Goal: Task Accomplishment & Management: Use online tool/utility

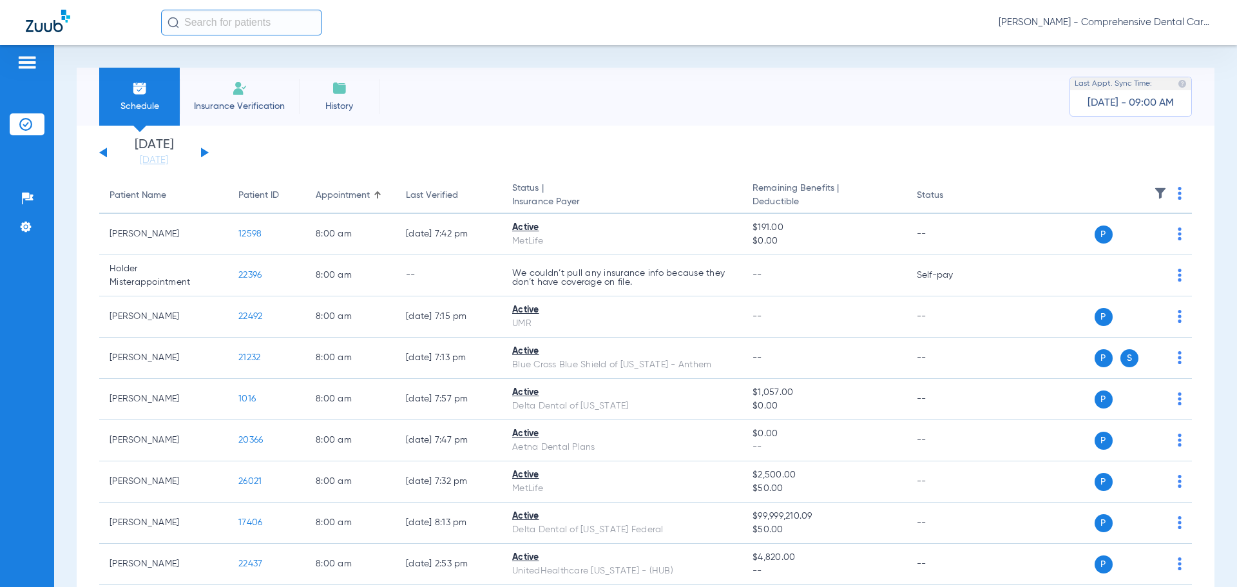
click at [203, 150] on button at bounding box center [205, 153] width 8 height 10
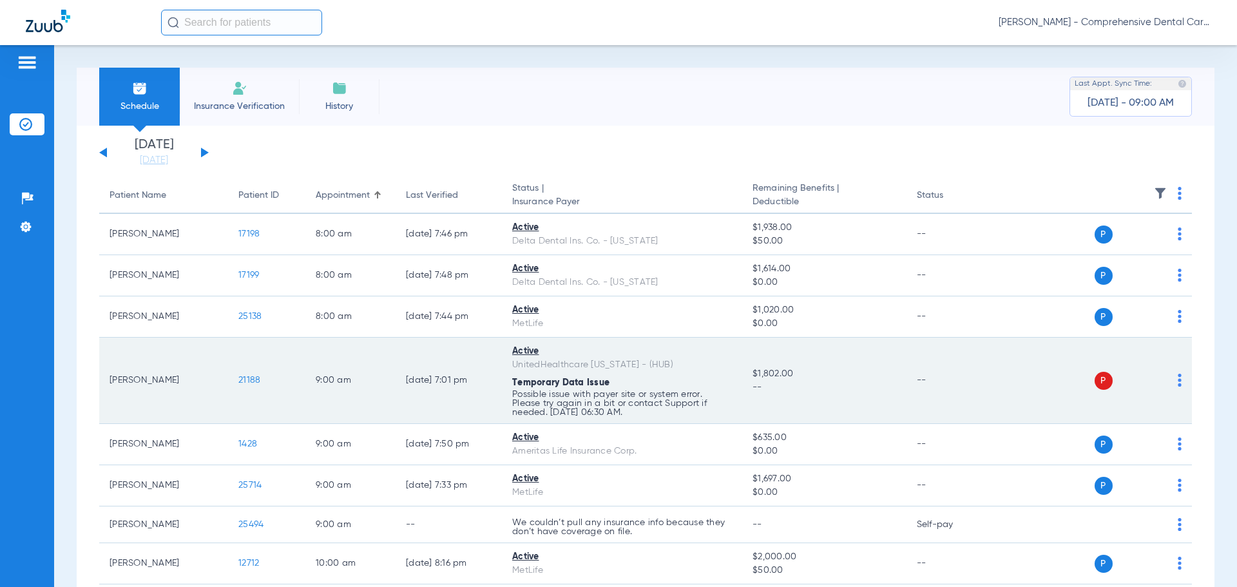
click at [249, 383] on span "21188" at bounding box center [249, 380] width 22 height 9
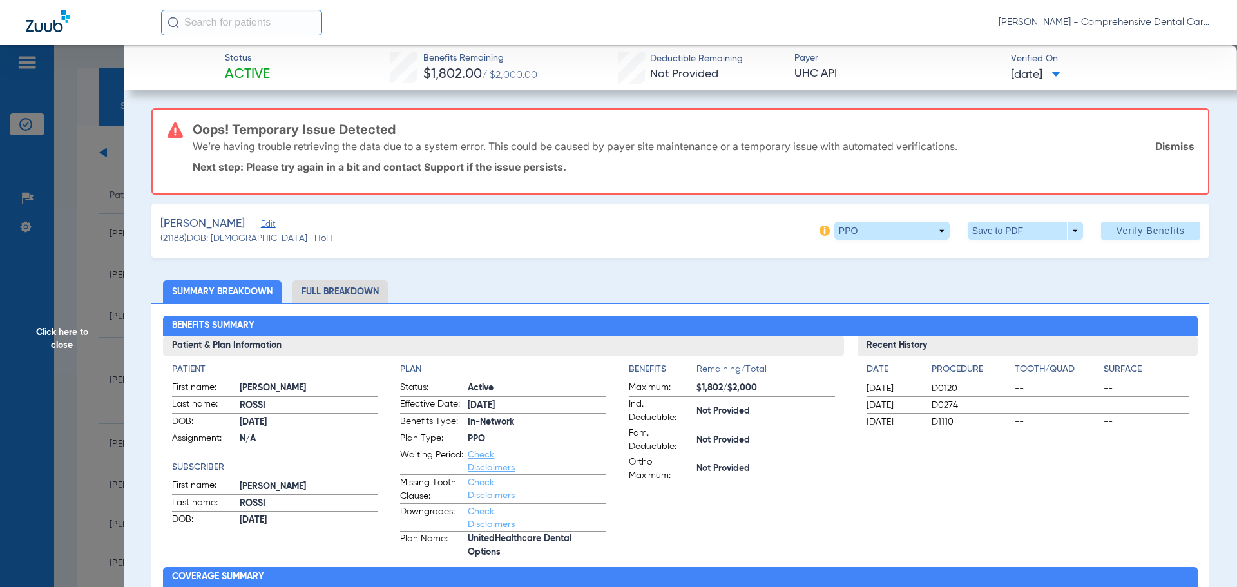
click at [1161, 149] on link "Dismiss" at bounding box center [1174, 146] width 39 height 13
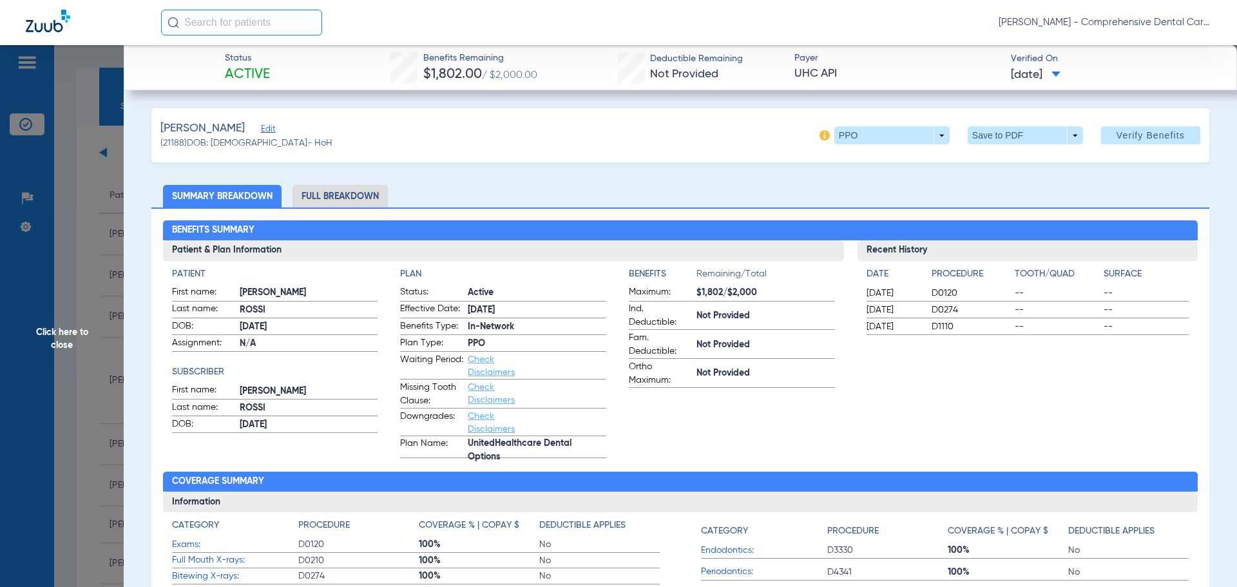
click at [261, 131] on span "Edit" at bounding box center [267, 130] width 12 height 12
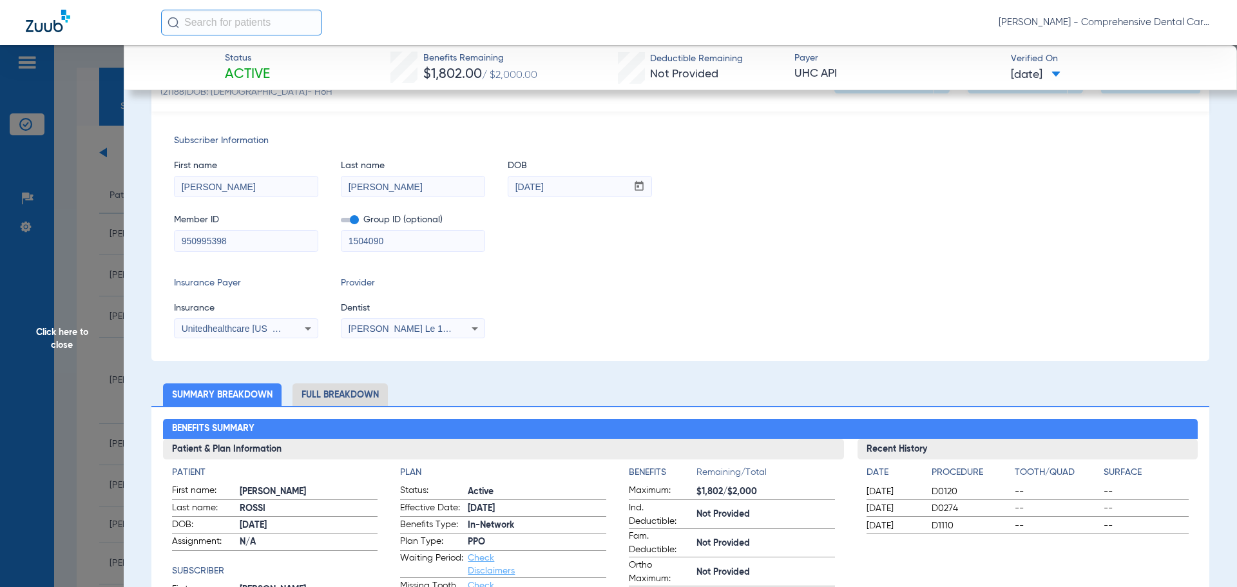
scroll to position [64, 0]
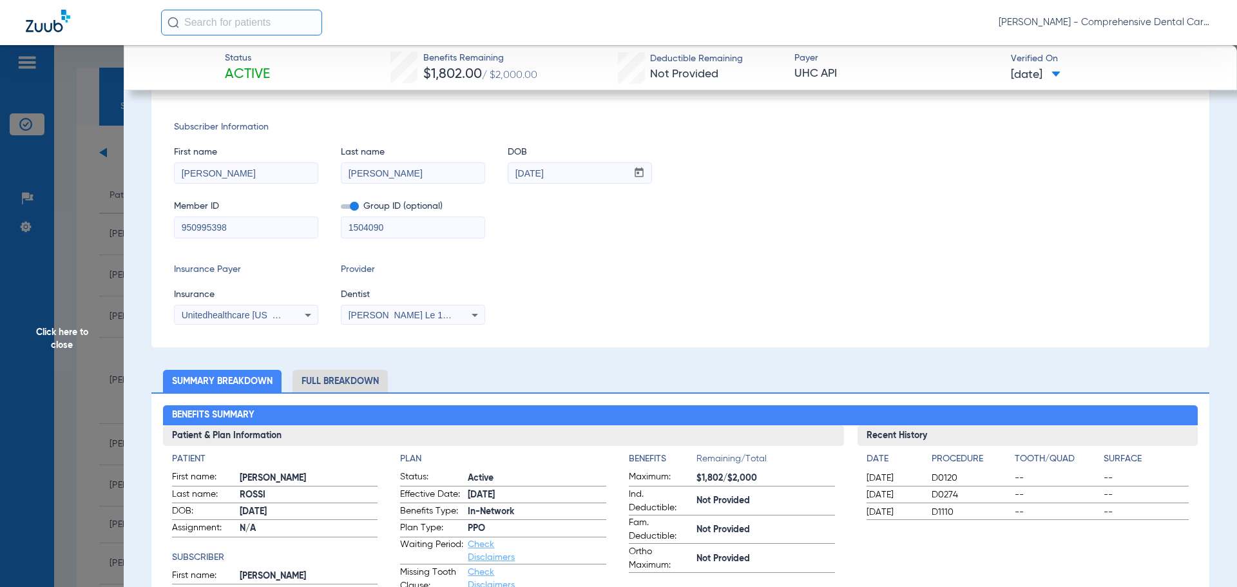
click at [273, 318] on span "Unitedhealthcare [US_STATE] - (Hub)" at bounding box center [257, 315] width 151 height 10
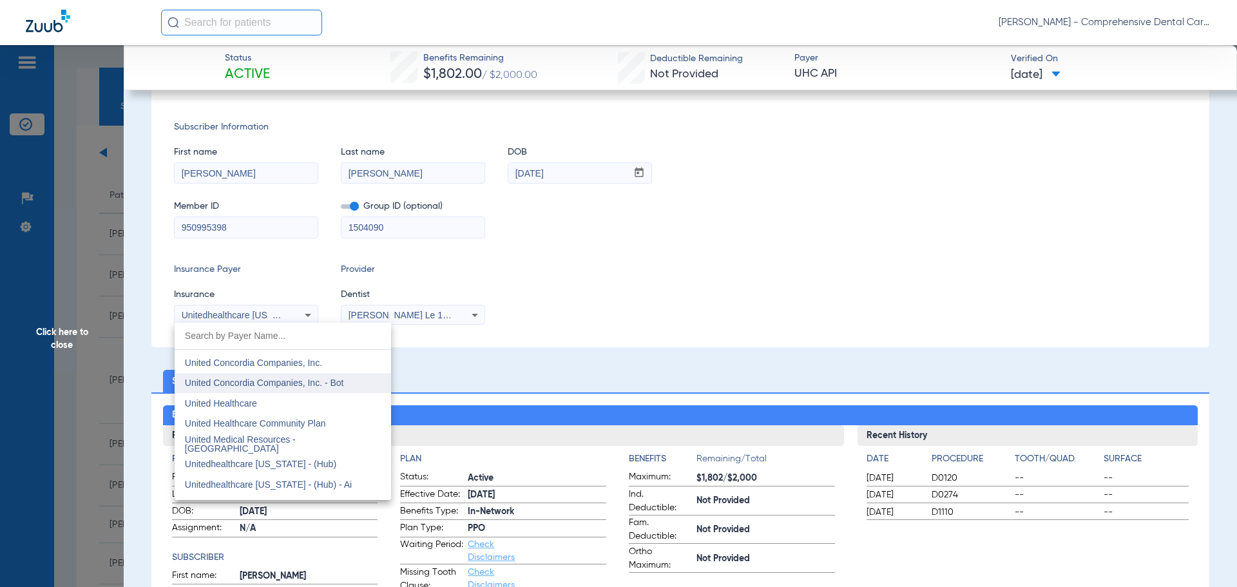
scroll to position [7722, 0]
click at [241, 376] on mat-option "United Healthcare" at bounding box center [283, 370] width 216 height 21
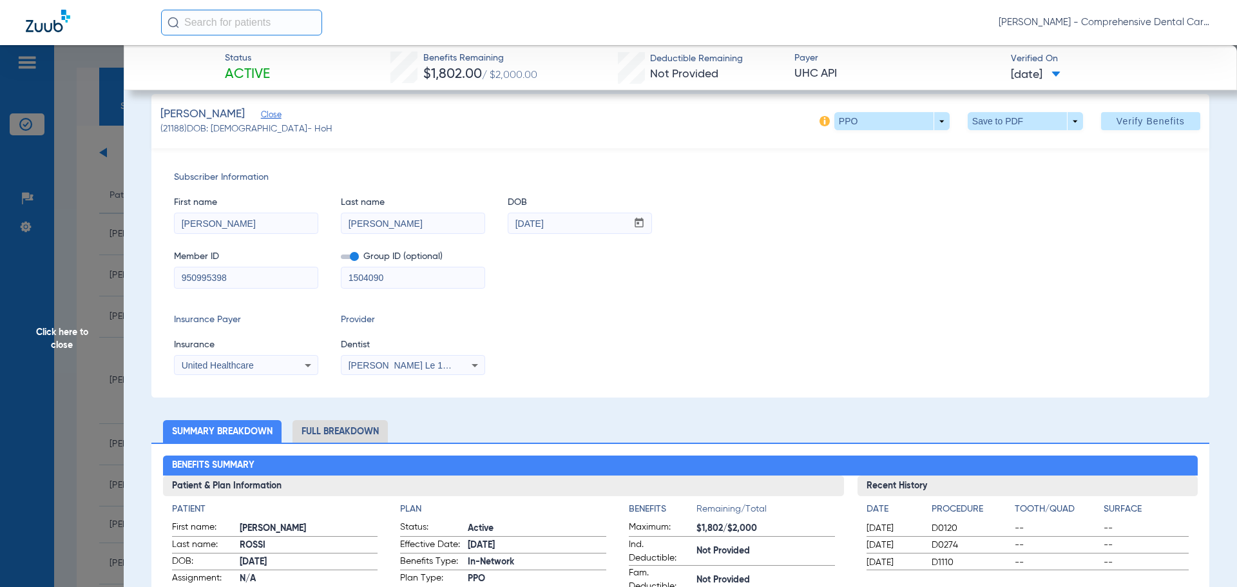
scroll to position [0, 0]
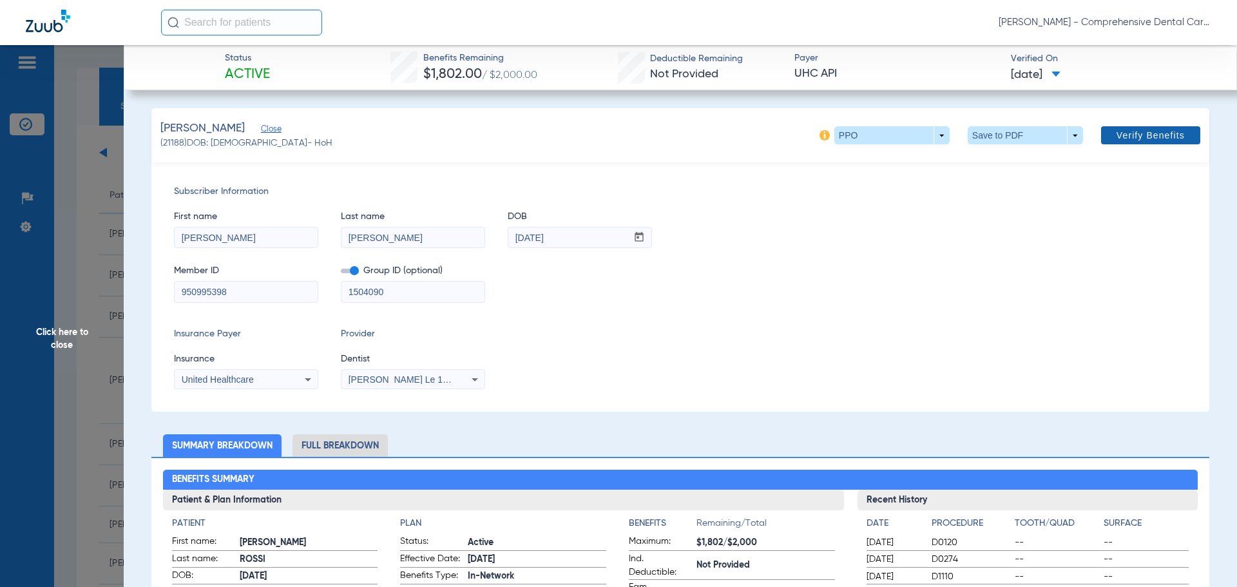
click at [1144, 139] on span "Verify Benefits" at bounding box center [1151, 135] width 68 height 10
drag, startPoint x: 57, startPoint y: 336, endPoint x: 77, endPoint y: 335, distance: 20.6
click at [57, 336] on span "Click here to close" at bounding box center [62, 338] width 124 height 587
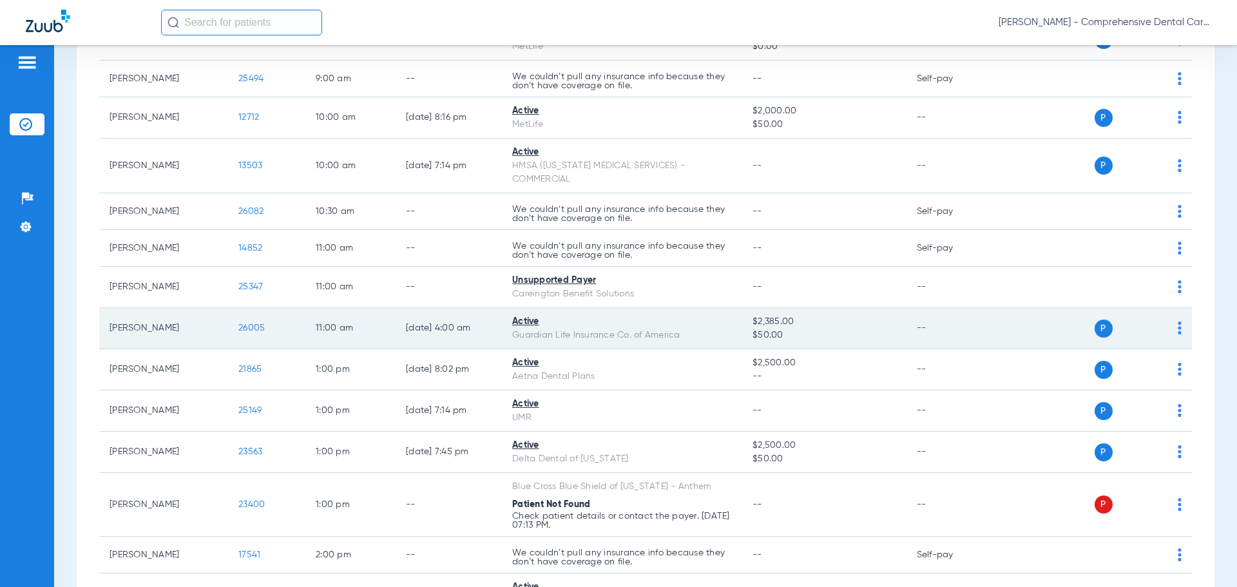
scroll to position [515, 0]
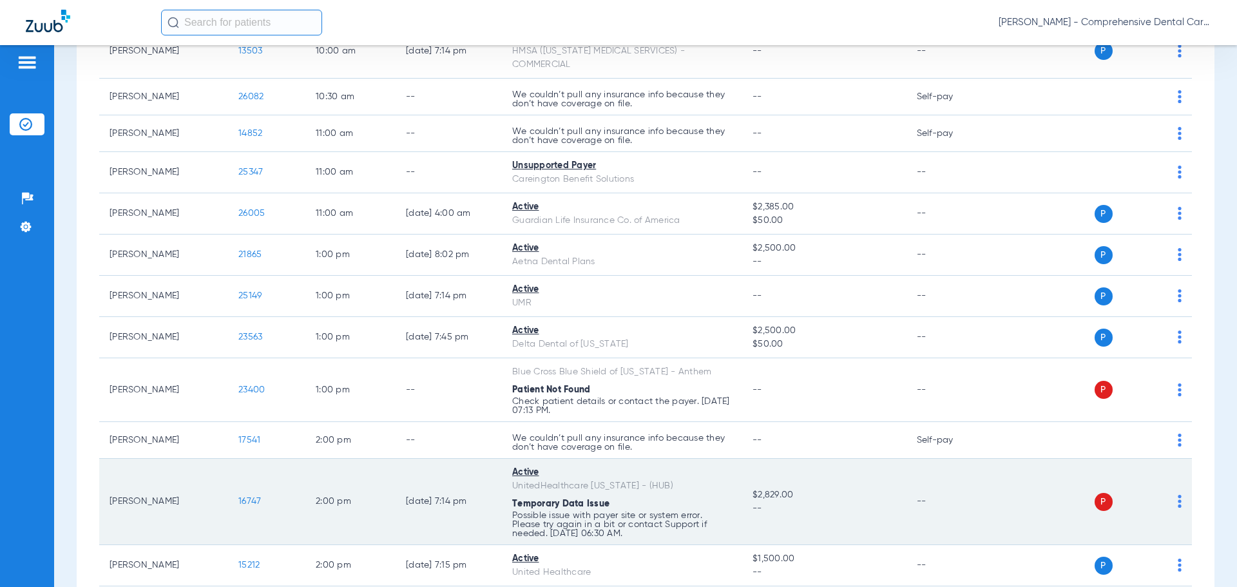
click at [248, 497] on span "16747" at bounding box center [249, 501] width 23 height 9
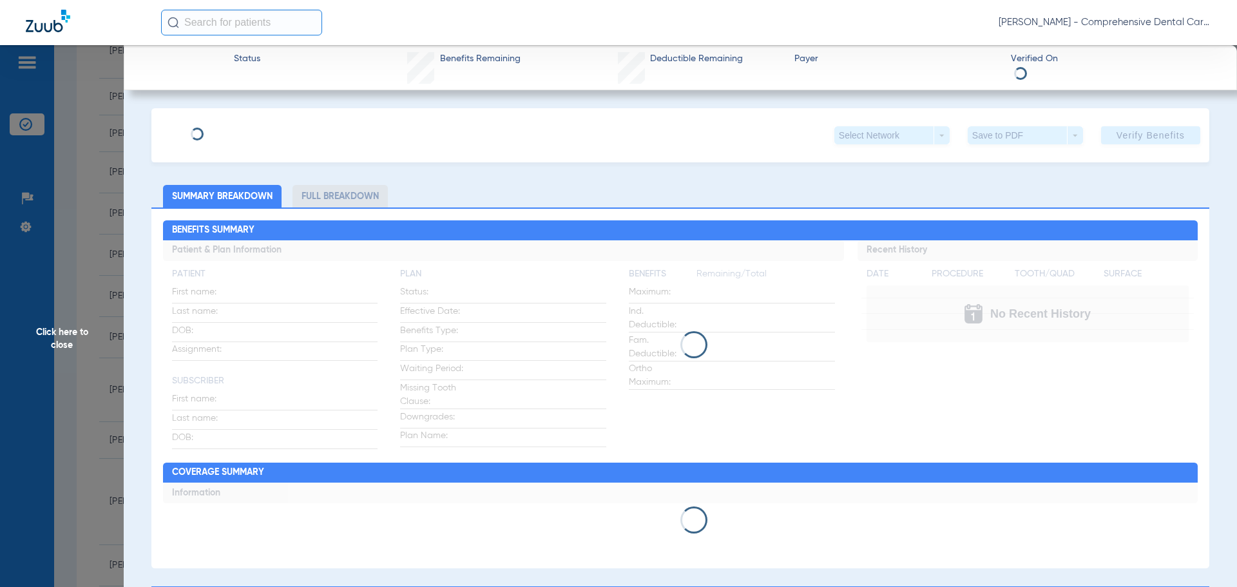
type input "Wendy"
type input "Ferriter"
type input "05/01/1962"
type input "442640456"
type input "569008"
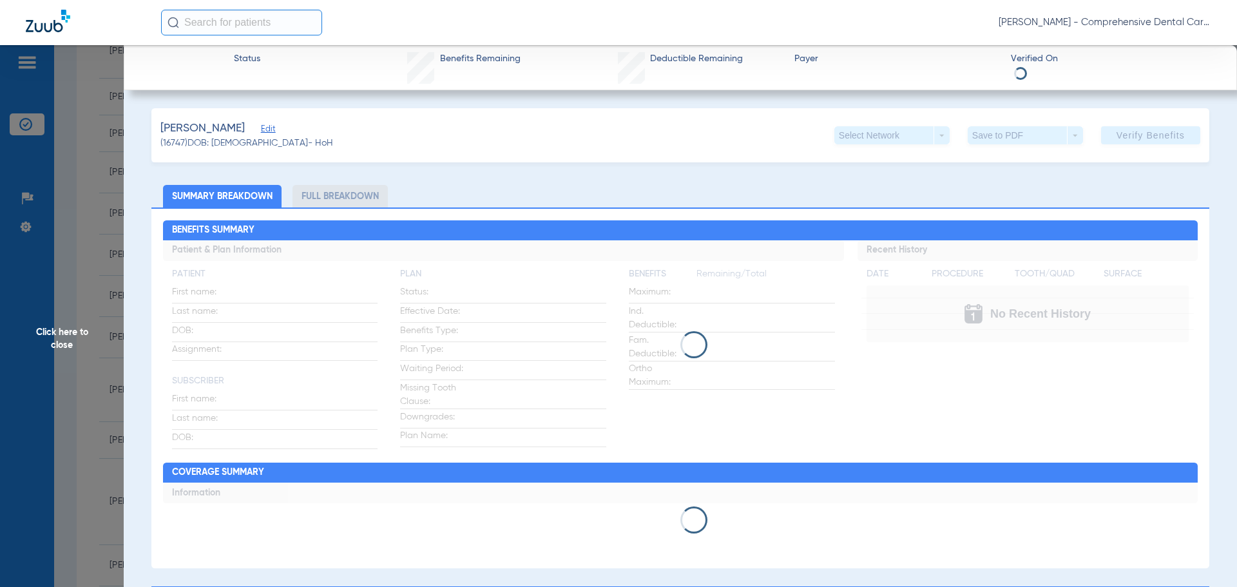
click at [261, 130] on span "Edit" at bounding box center [267, 130] width 12 height 12
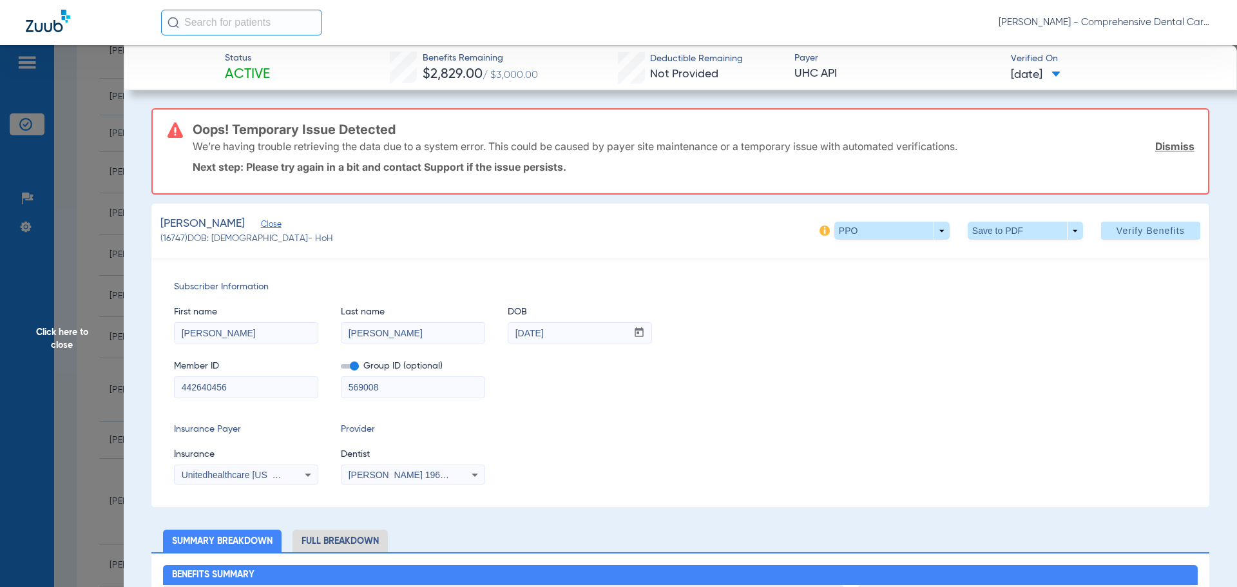
click at [282, 484] on mat-select "Unitedhealthcare [US_STATE] - (Hub)" at bounding box center [246, 475] width 144 height 21
click at [286, 477] on div "Unitedhealthcare [US_STATE] - (Hub)" at bounding box center [246, 474] width 143 height 15
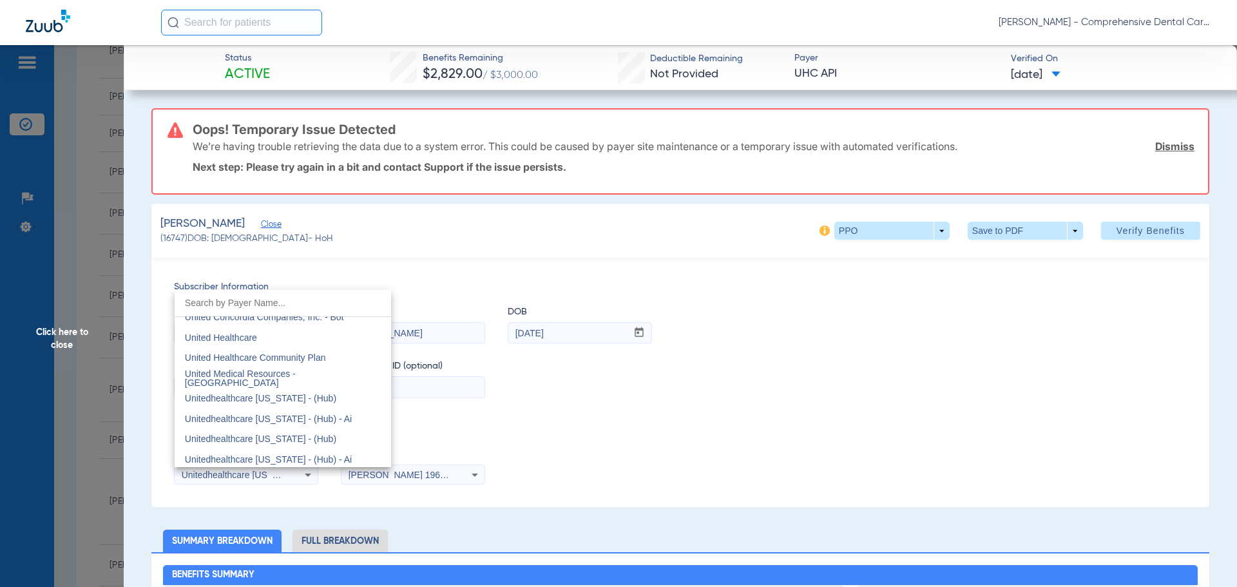
scroll to position [7658, 0]
click at [244, 400] on span "United Healthcare" at bounding box center [221, 402] width 72 height 10
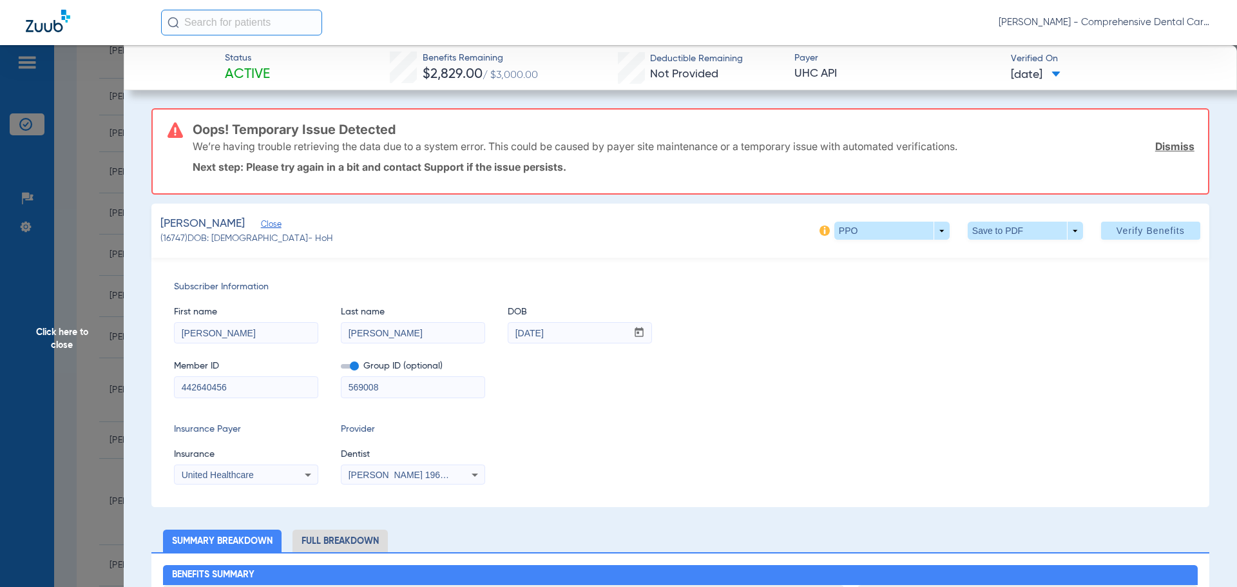
click at [1167, 148] on link "Dismiss" at bounding box center [1174, 146] width 39 height 13
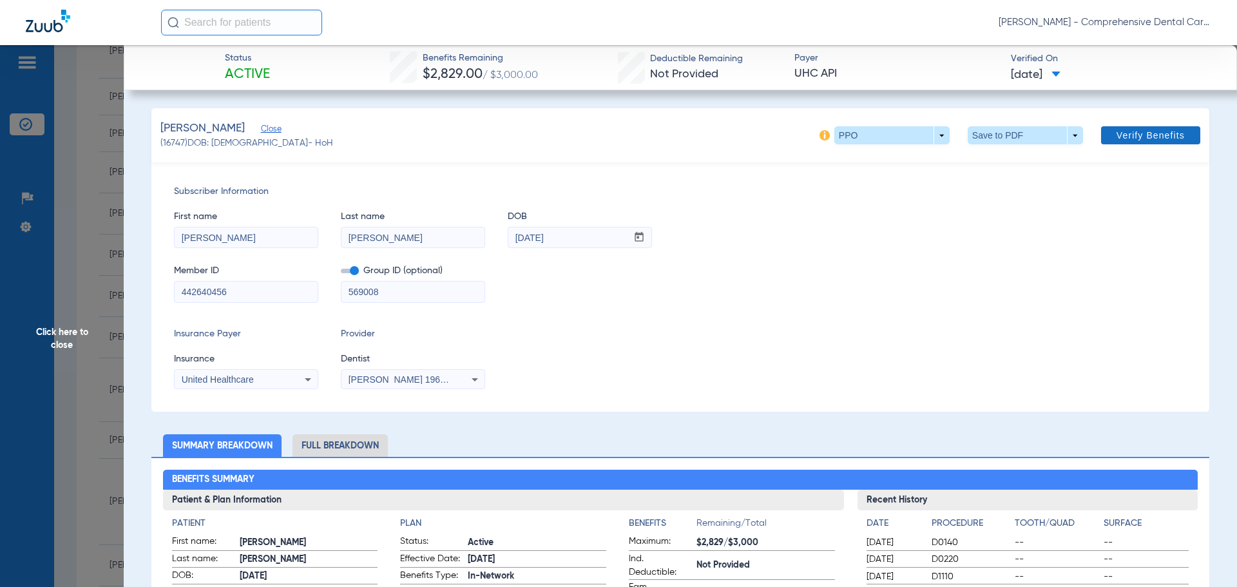
click at [1150, 135] on span "Verify Benefits" at bounding box center [1151, 135] width 68 height 10
click at [50, 350] on span "Click here to close" at bounding box center [62, 338] width 124 height 587
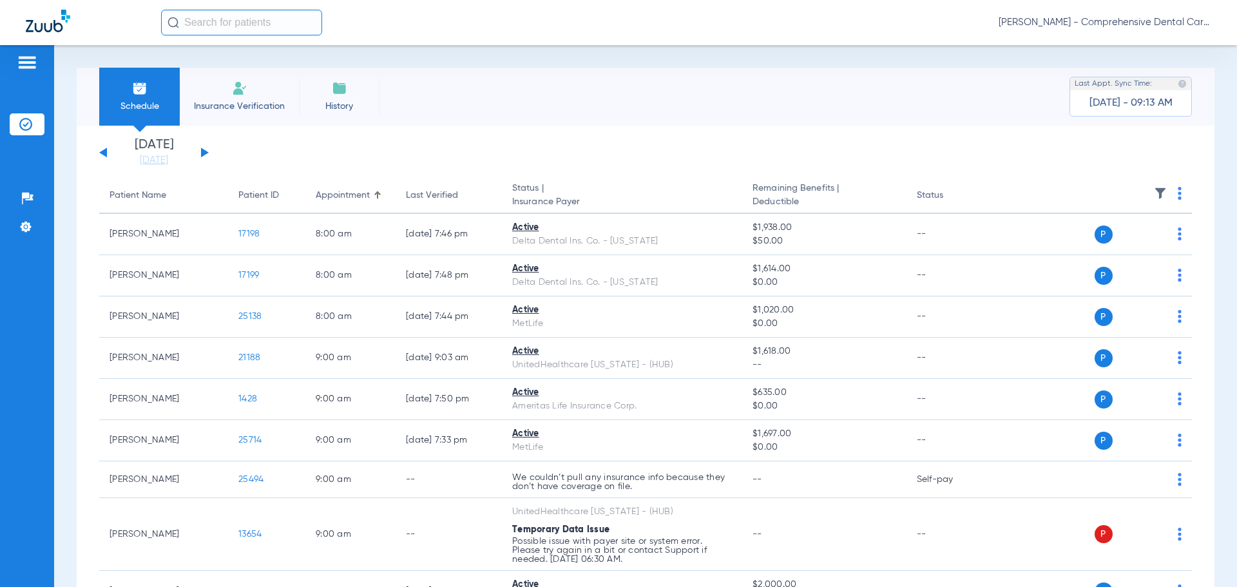
click at [206, 151] on button at bounding box center [205, 153] width 8 height 10
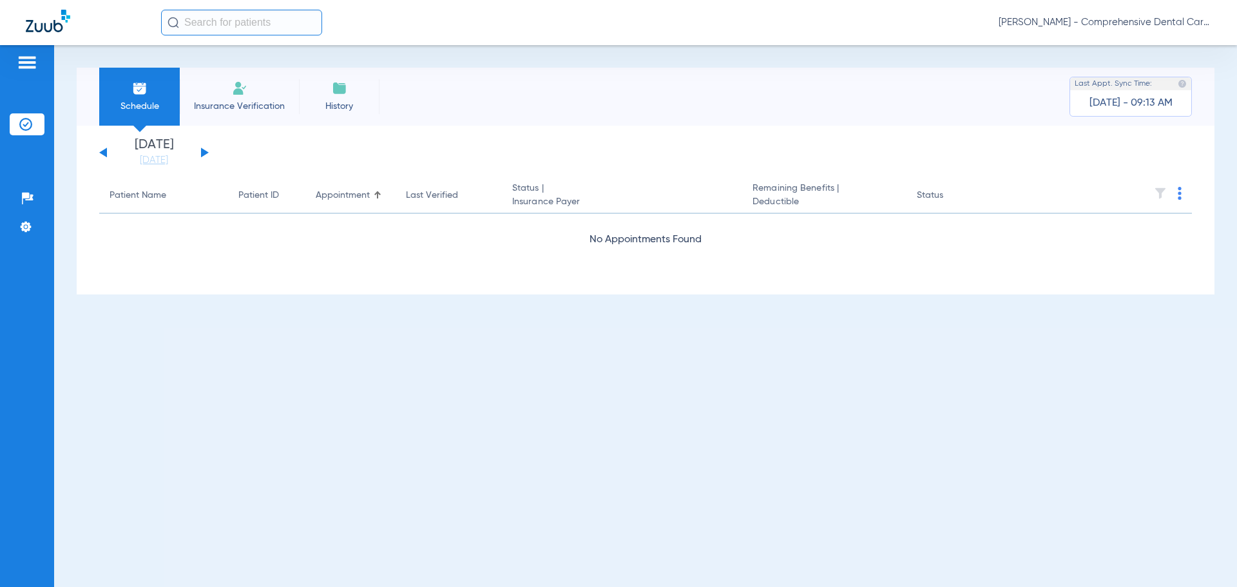
click at [97, 159] on div "[DATE] [DATE] [DATE] [DATE] [DATE] [DATE] [DATE] [DATE] [DATE] [DATE] [DATE] [D…" at bounding box center [646, 210] width 1138 height 169
click at [102, 152] on button at bounding box center [103, 153] width 8 height 10
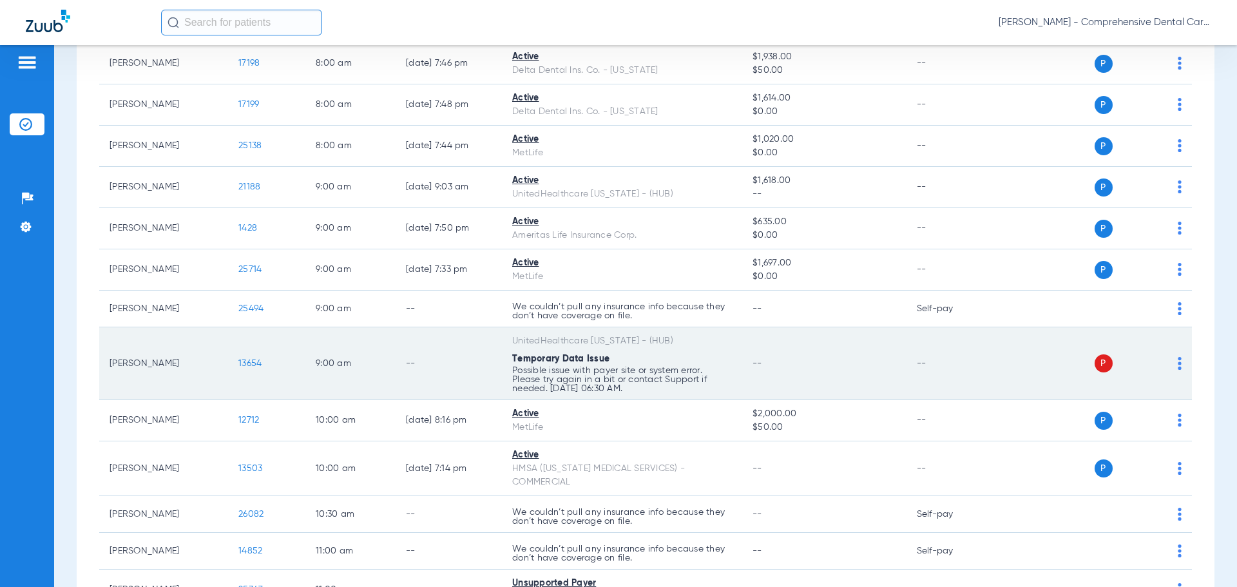
scroll to position [193, 0]
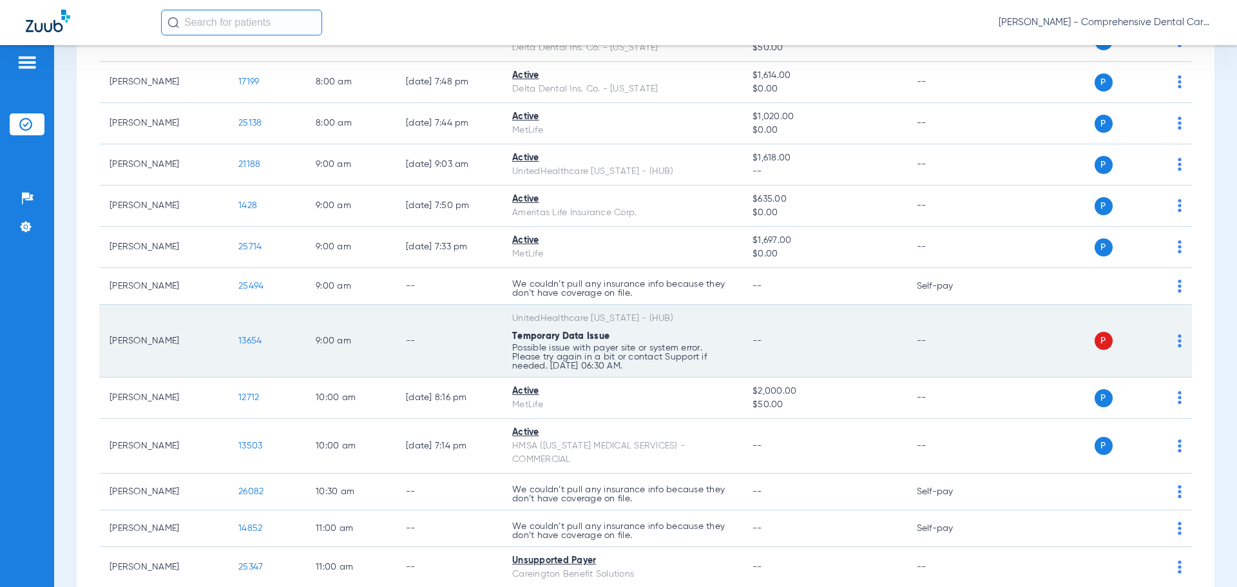
click at [253, 343] on span "13654" at bounding box center [249, 340] width 23 height 9
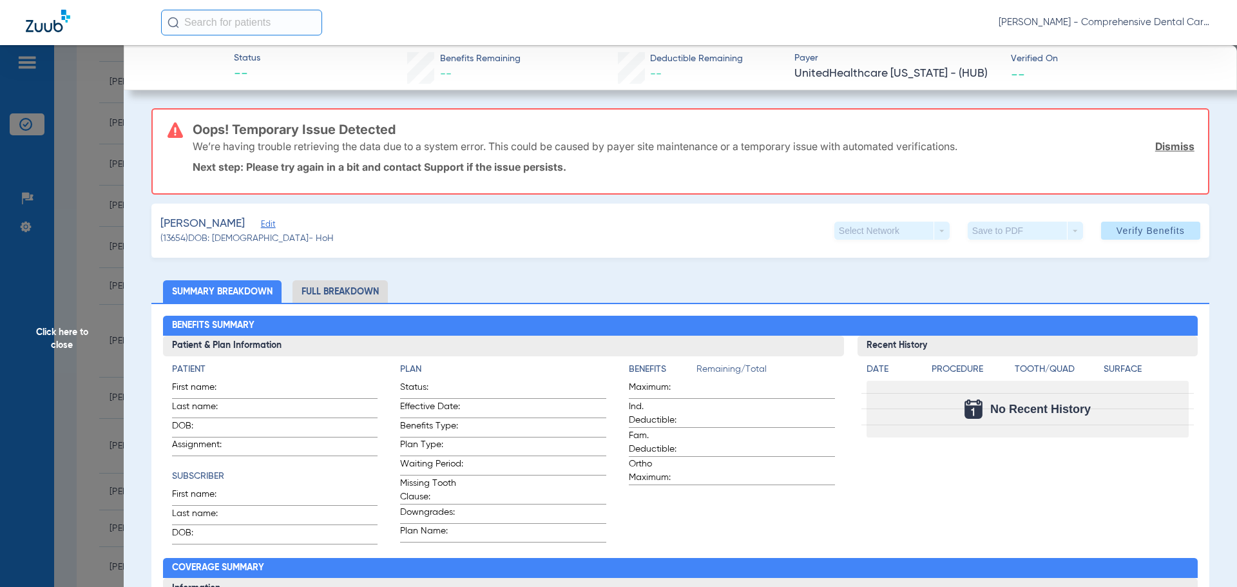
click at [1166, 149] on link "Dismiss" at bounding box center [1174, 146] width 39 height 13
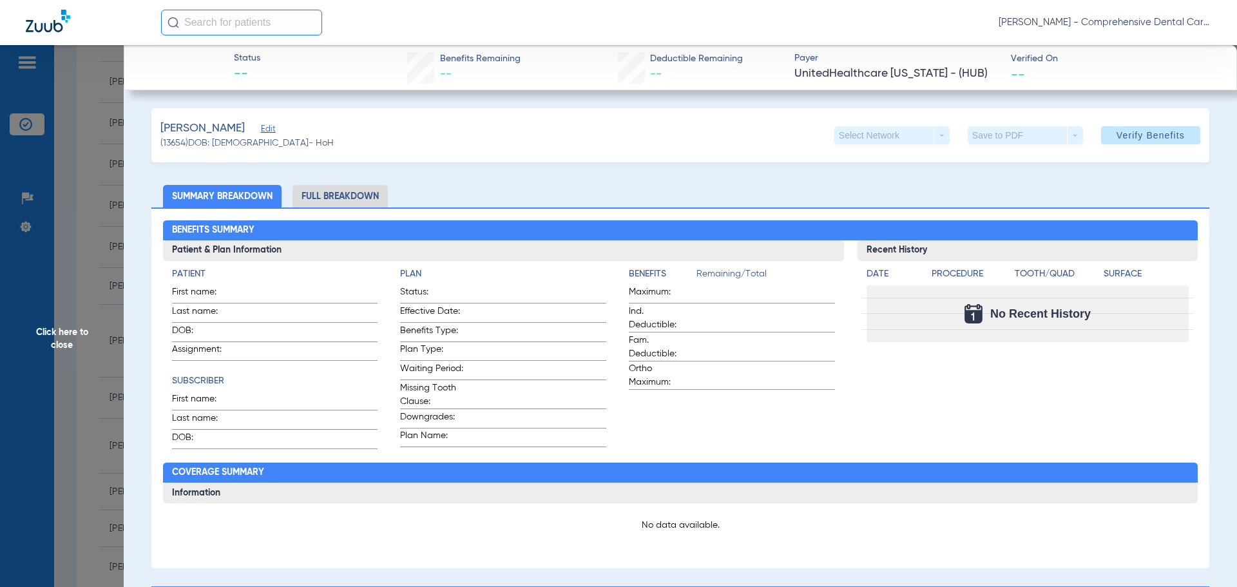
click at [265, 129] on span "Edit" at bounding box center [267, 130] width 12 height 12
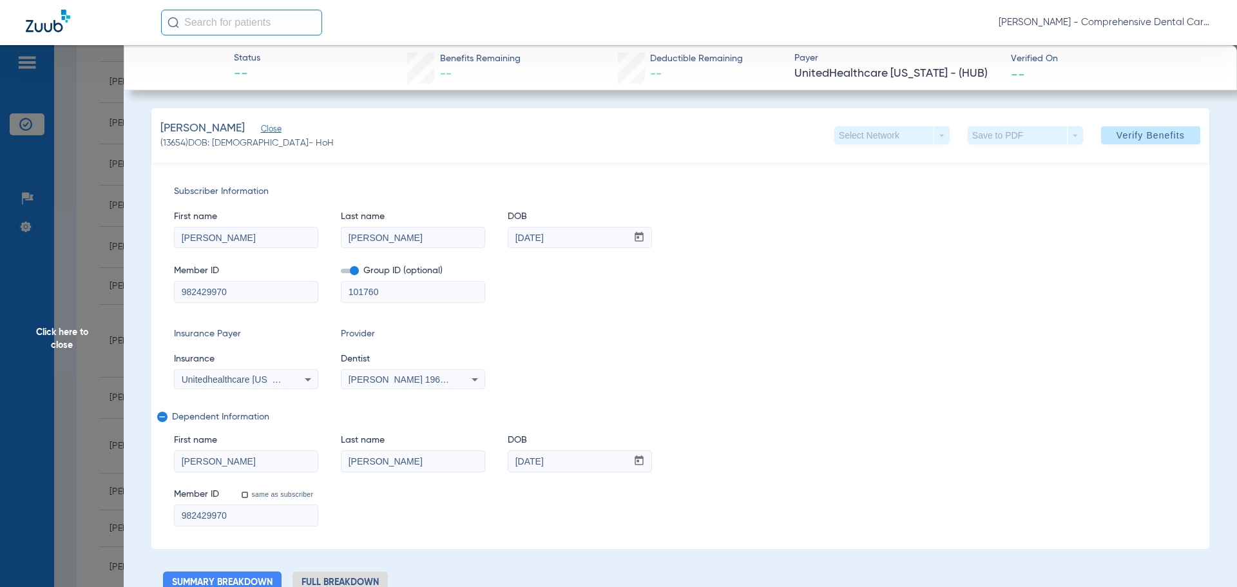
click at [278, 379] on span "Unitedhealthcare [US_STATE] - (Hub)" at bounding box center [257, 379] width 151 height 10
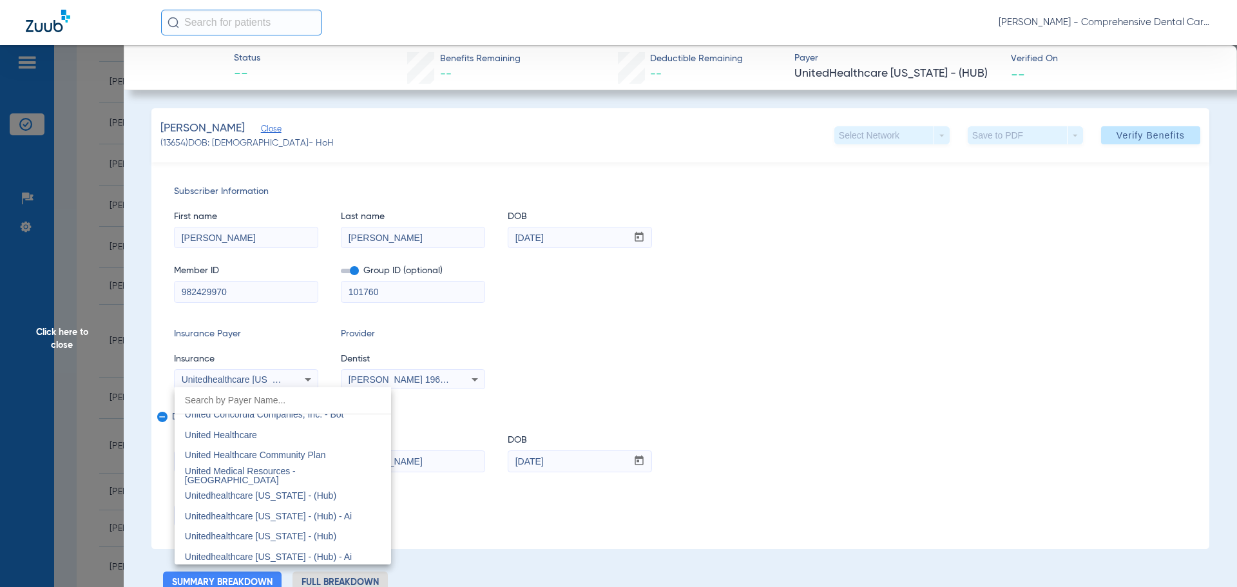
scroll to position [7658, 0]
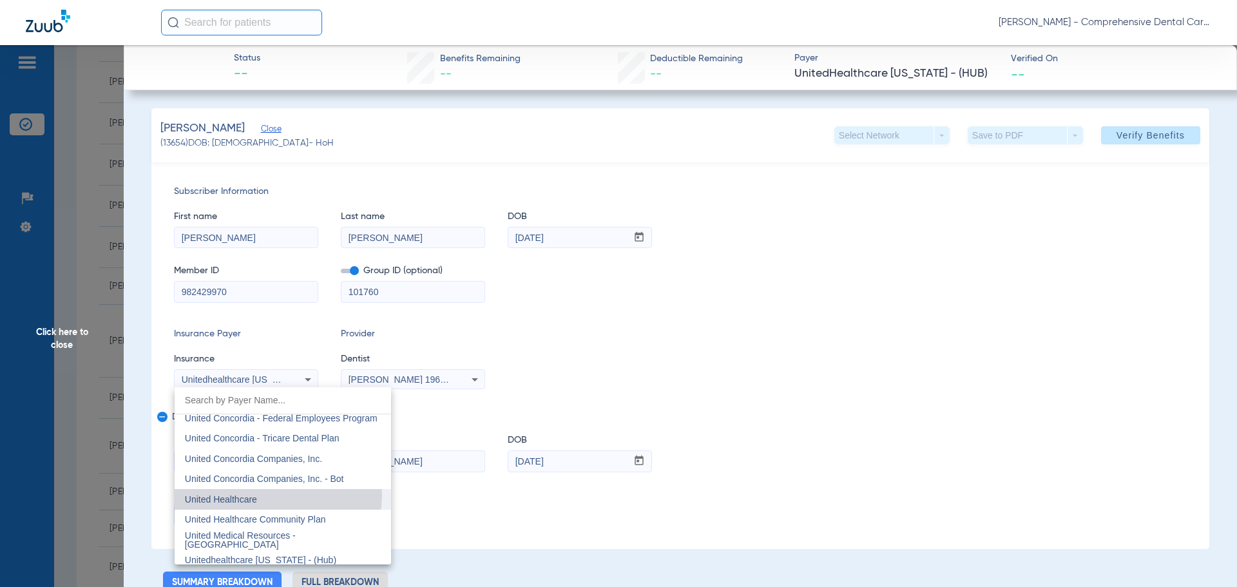
click at [267, 495] on mat-option "United Healthcare" at bounding box center [283, 499] width 216 height 21
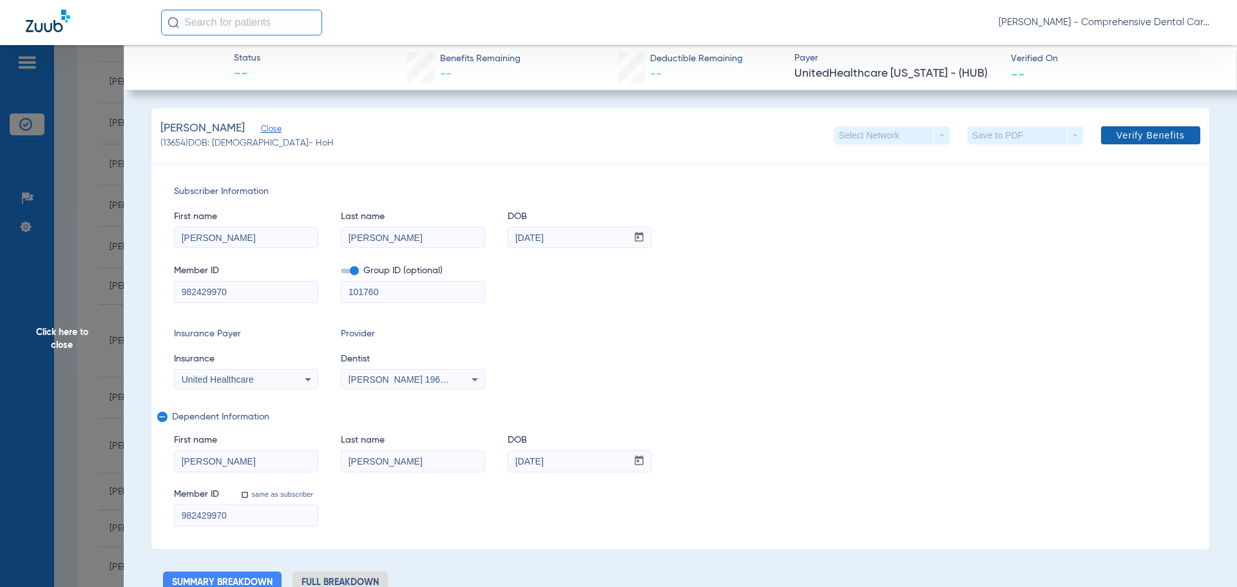
click at [1139, 128] on span at bounding box center [1150, 135] width 99 height 31
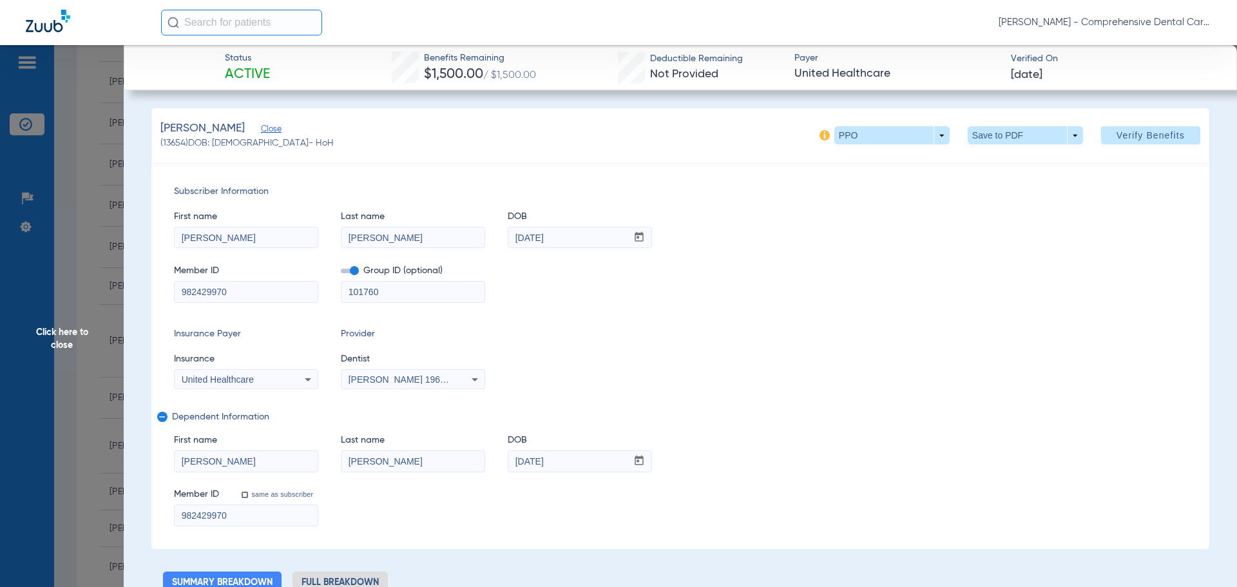
click at [79, 329] on span "Click here to close" at bounding box center [62, 338] width 124 height 587
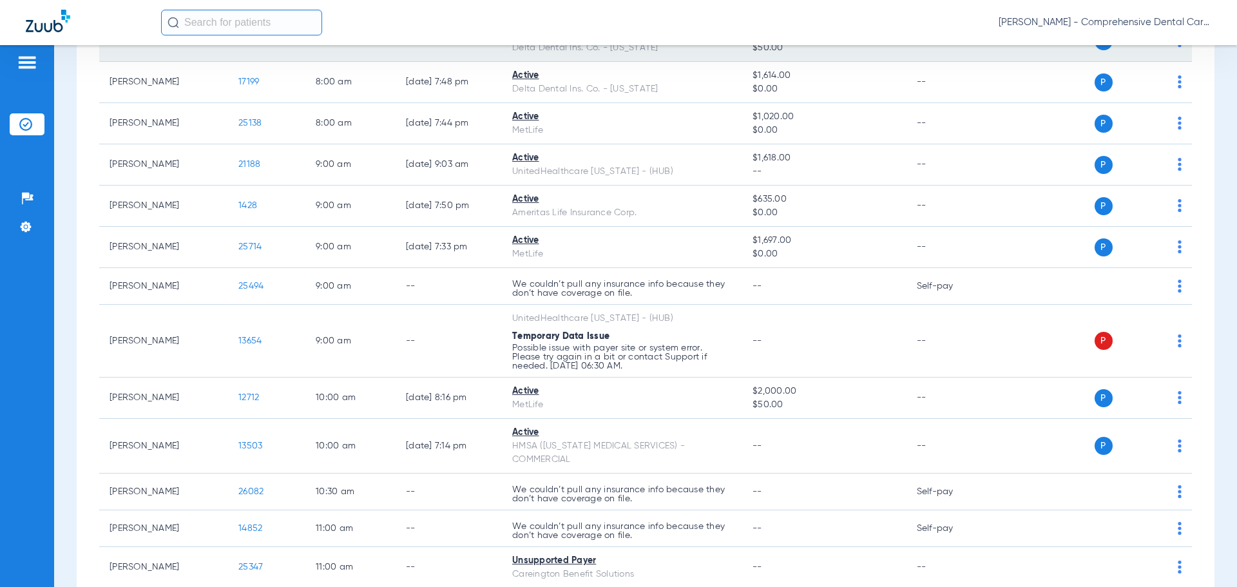
scroll to position [0, 0]
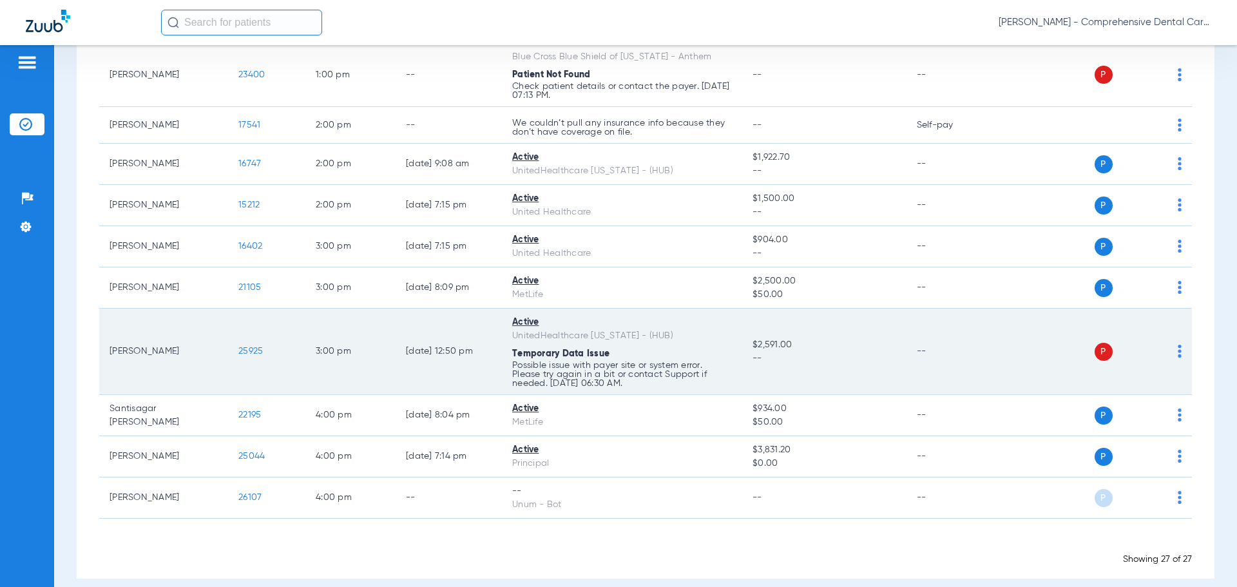
scroll to position [872, 0]
click at [247, 346] on span "25925" at bounding box center [250, 350] width 24 height 9
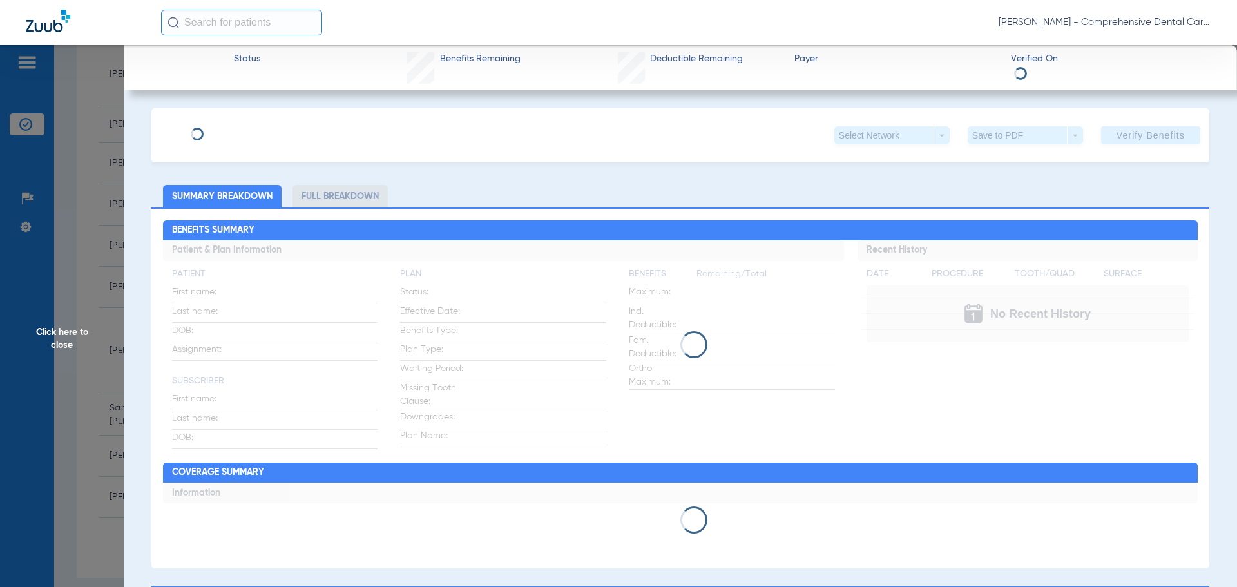
type input "Stephen"
type input "Zinman"
type input "07/29/1960"
type input "96639002100"
type input "1825090"
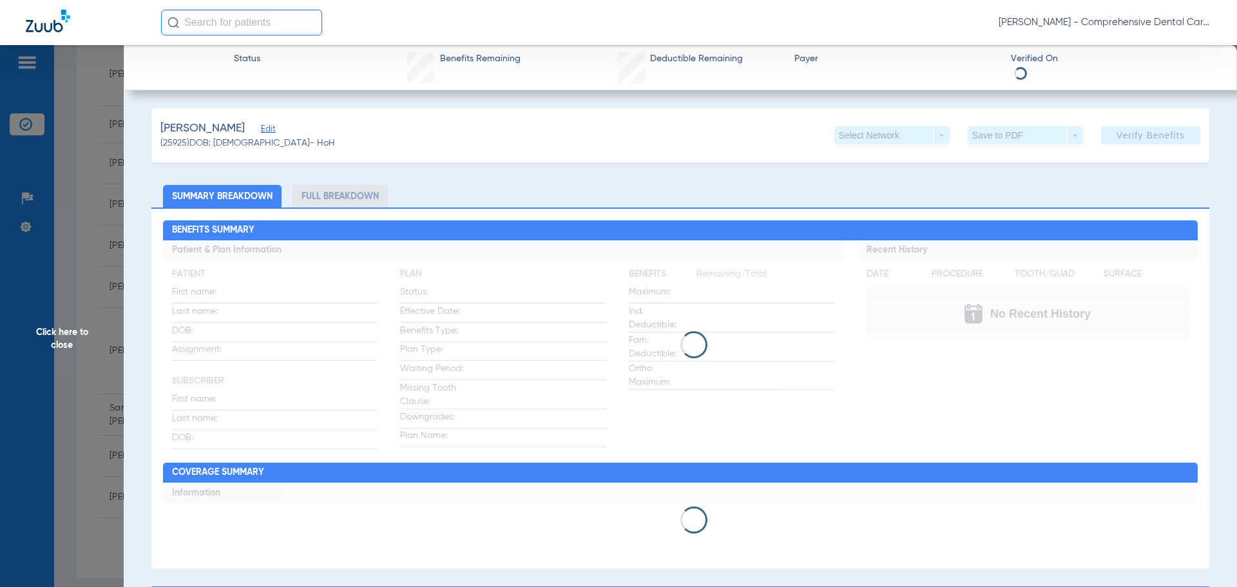
click at [270, 126] on span "Edit" at bounding box center [267, 130] width 12 height 12
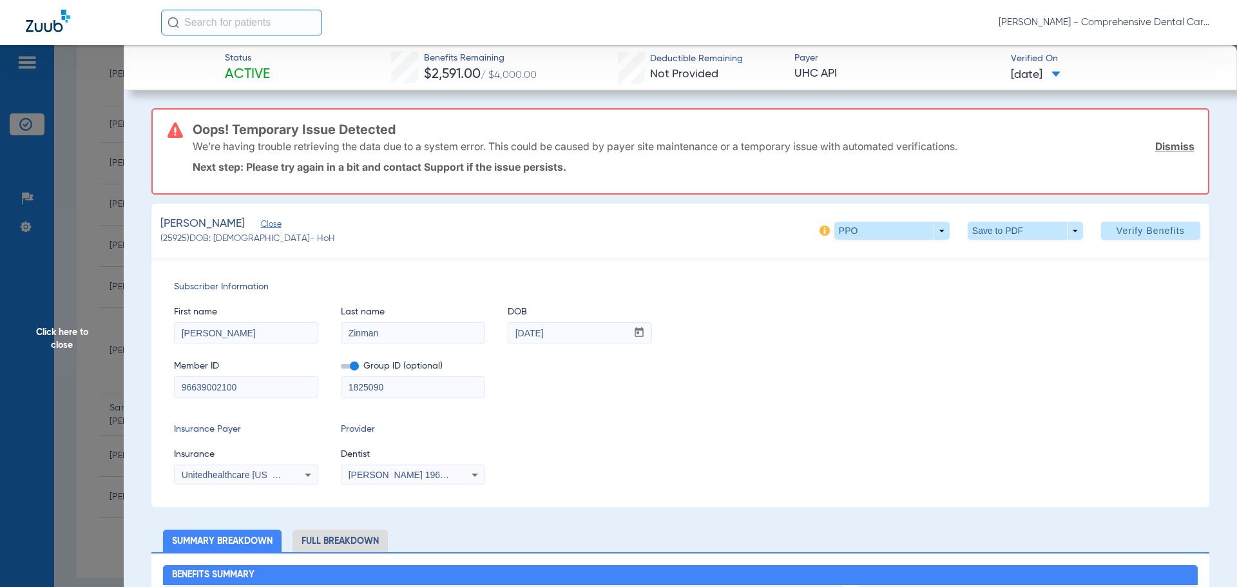
click at [293, 472] on div "Unitedhealthcare [US_STATE] - (Hub)" at bounding box center [246, 474] width 143 height 15
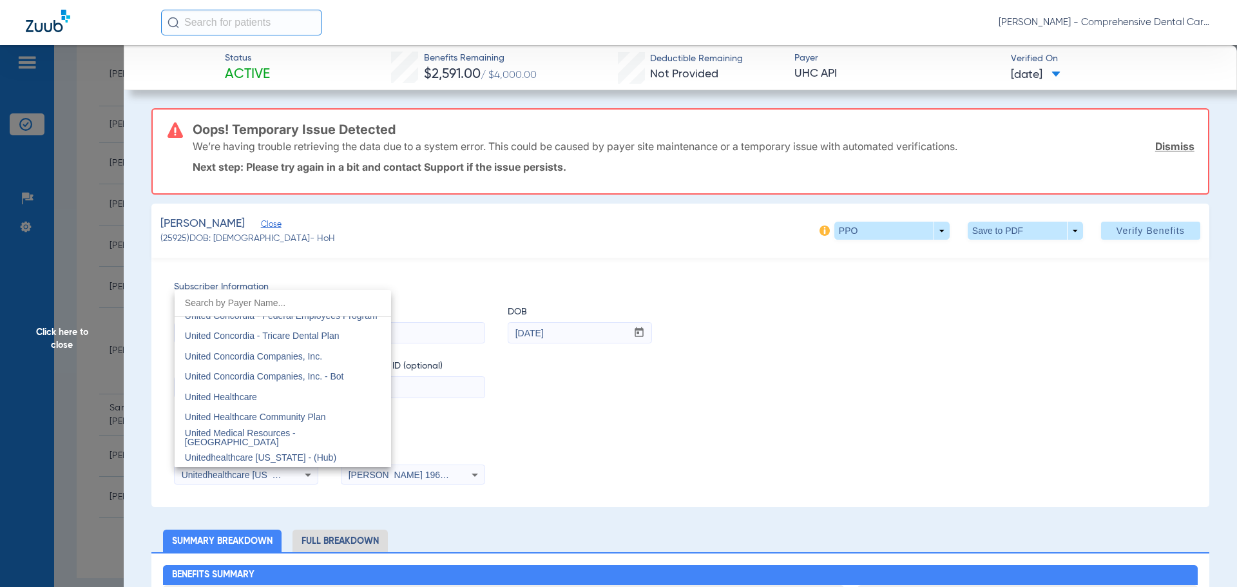
scroll to position [7658, 0]
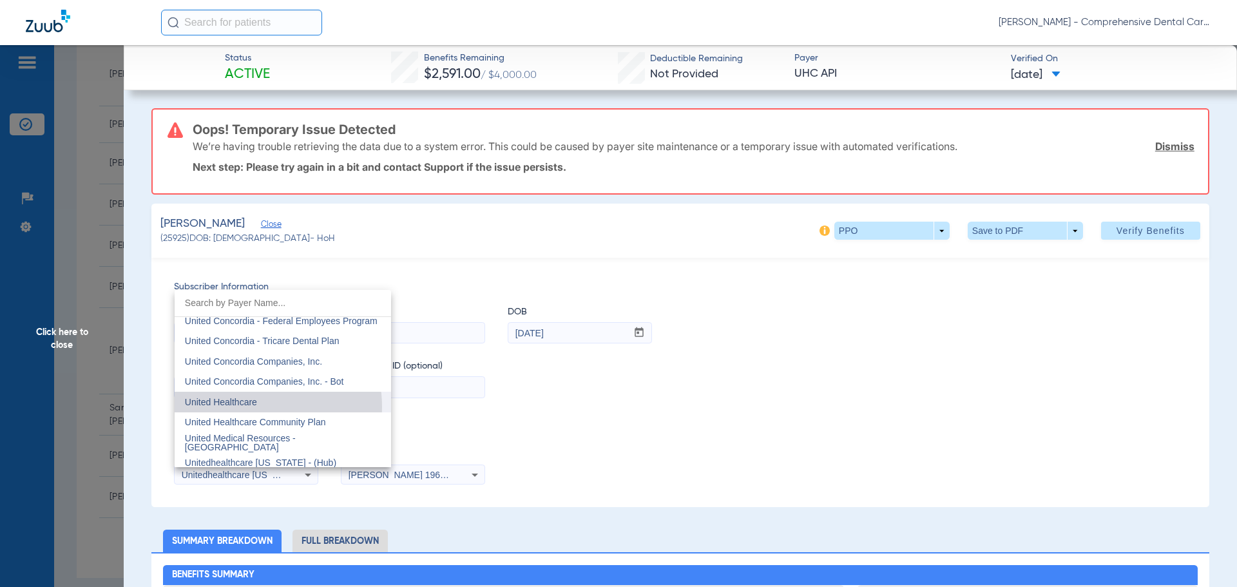
click at [253, 407] on span "United Healthcare" at bounding box center [221, 402] width 72 height 10
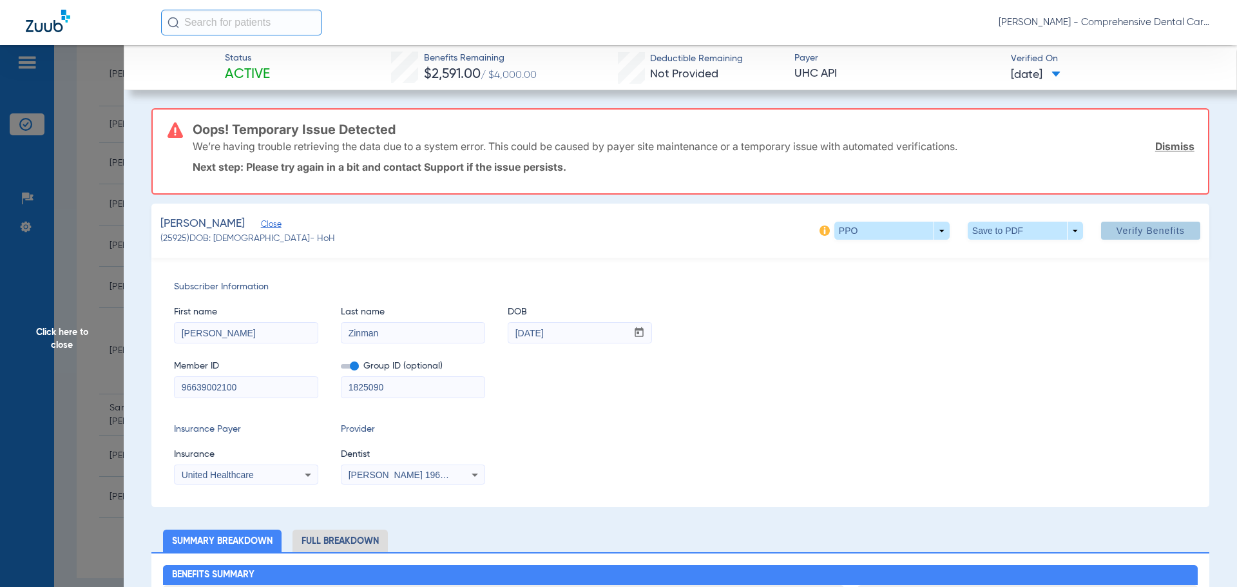
drag, startPoint x: 1152, startPoint y: 233, endPoint x: 1147, endPoint y: 237, distance: 6.8
click at [1152, 232] on span "Verify Benefits" at bounding box center [1151, 231] width 68 height 10
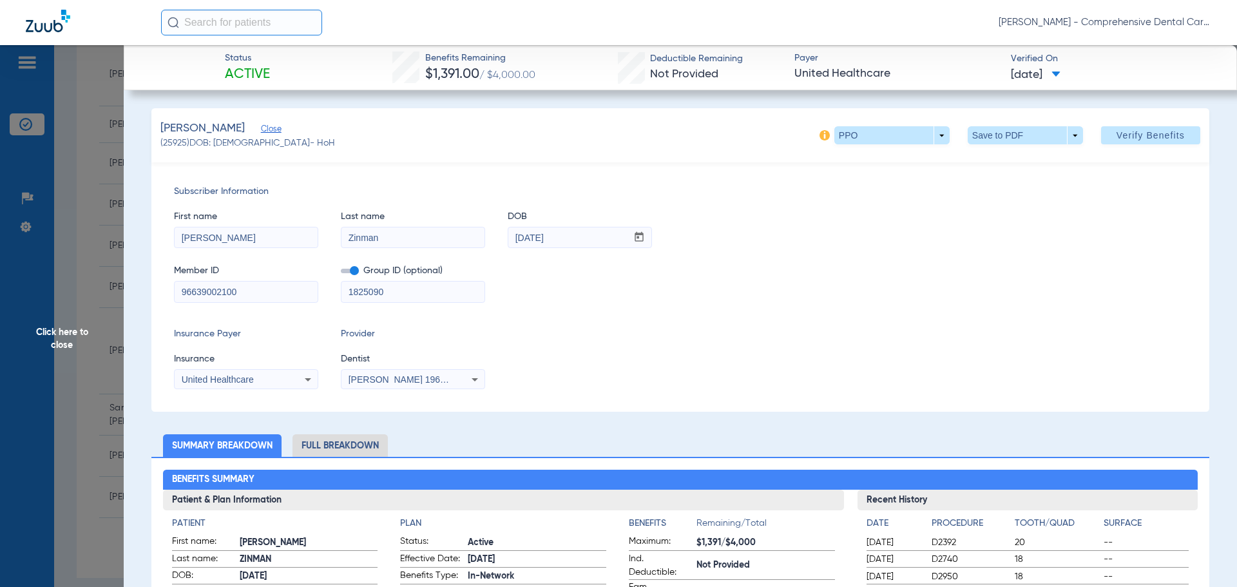
click at [59, 314] on span "Click here to close" at bounding box center [62, 338] width 124 height 587
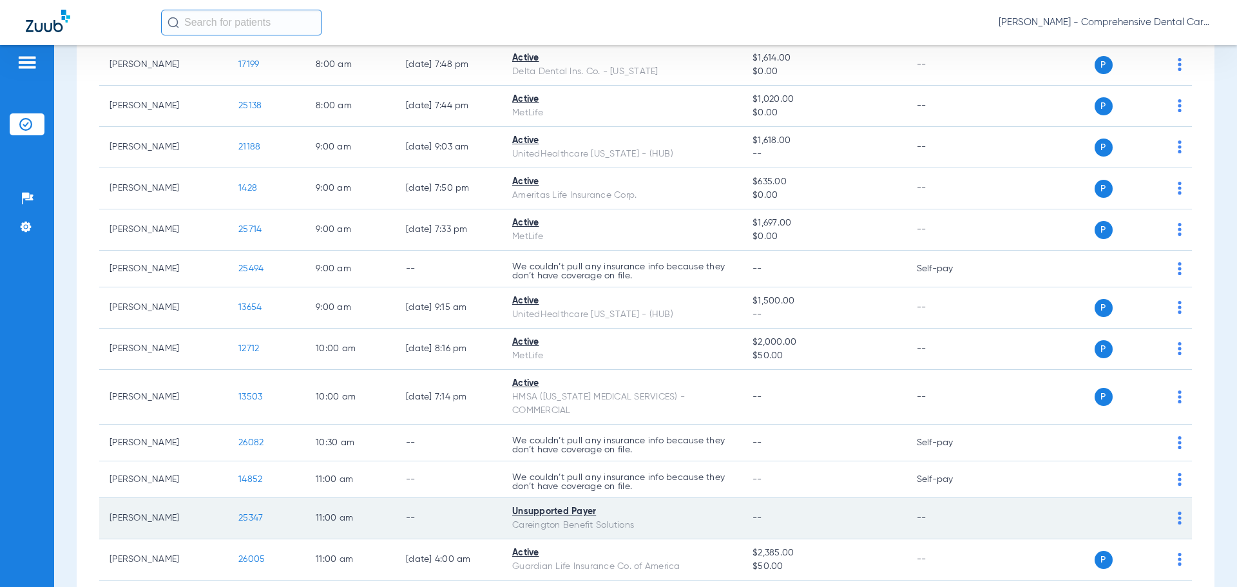
scroll to position [0, 0]
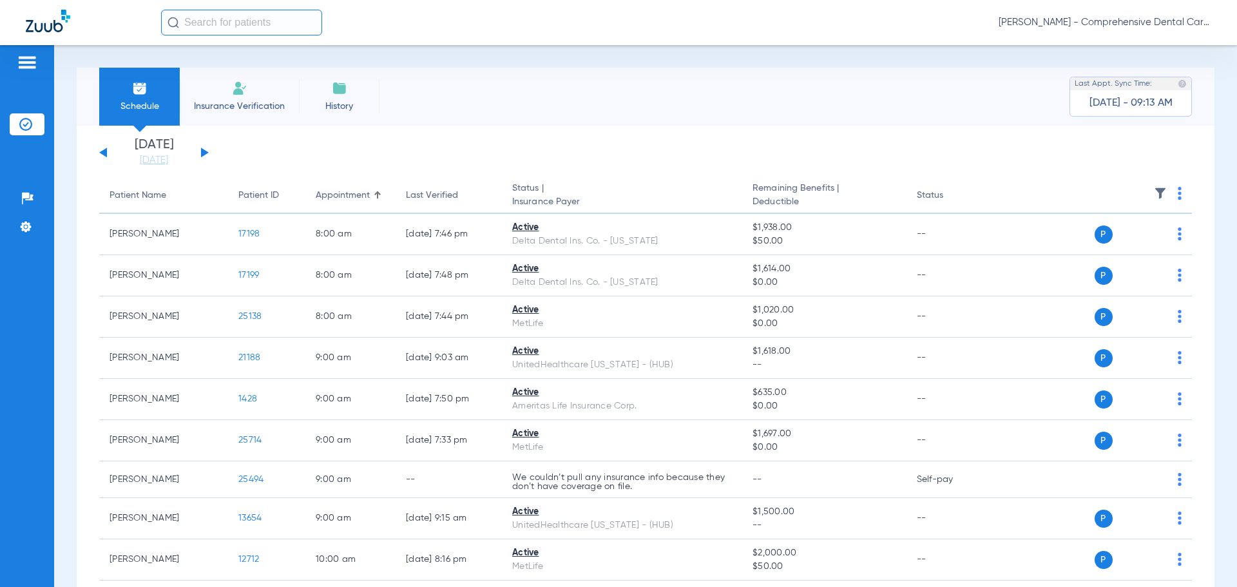
click at [99, 157] on div "[DATE] [DATE] [DATE] [DATE] [DATE] [DATE] [DATE] [DATE] [DATE] [DATE] [DATE] [D…" at bounding box center [154, 153] width 110 height 28
drag, startPoint x: 105, startPoint y: 151, endPoint x: 215, endPoint y: 160, distance: 110.5
click at [105, 151] on button at bounding box center [103, 153] width 8 height 10
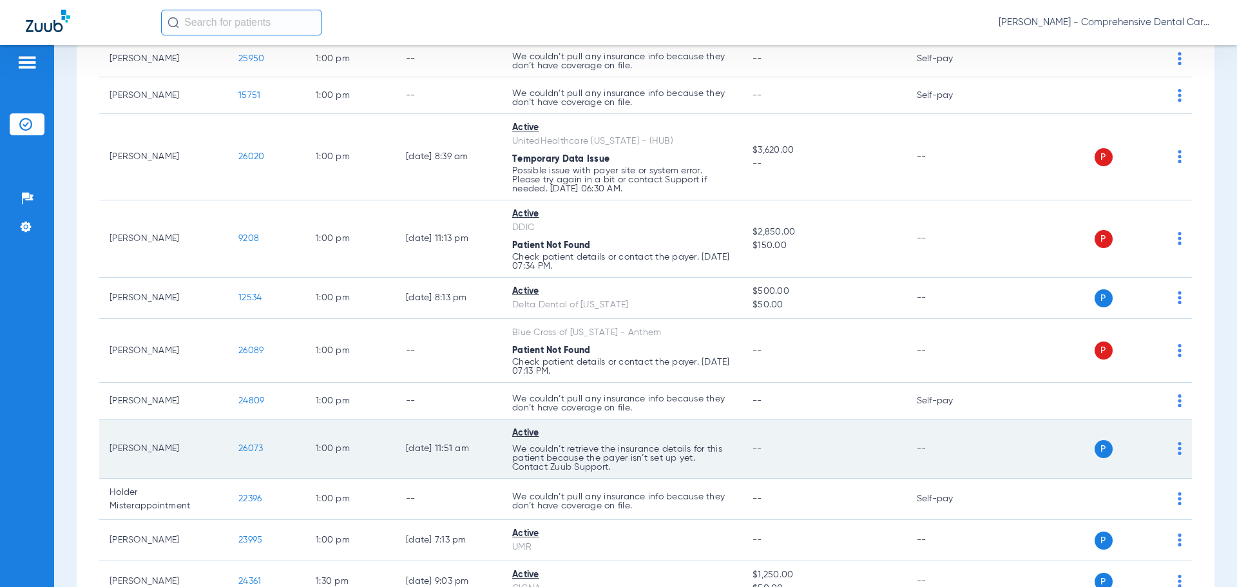
scroll to position [1804, 0]
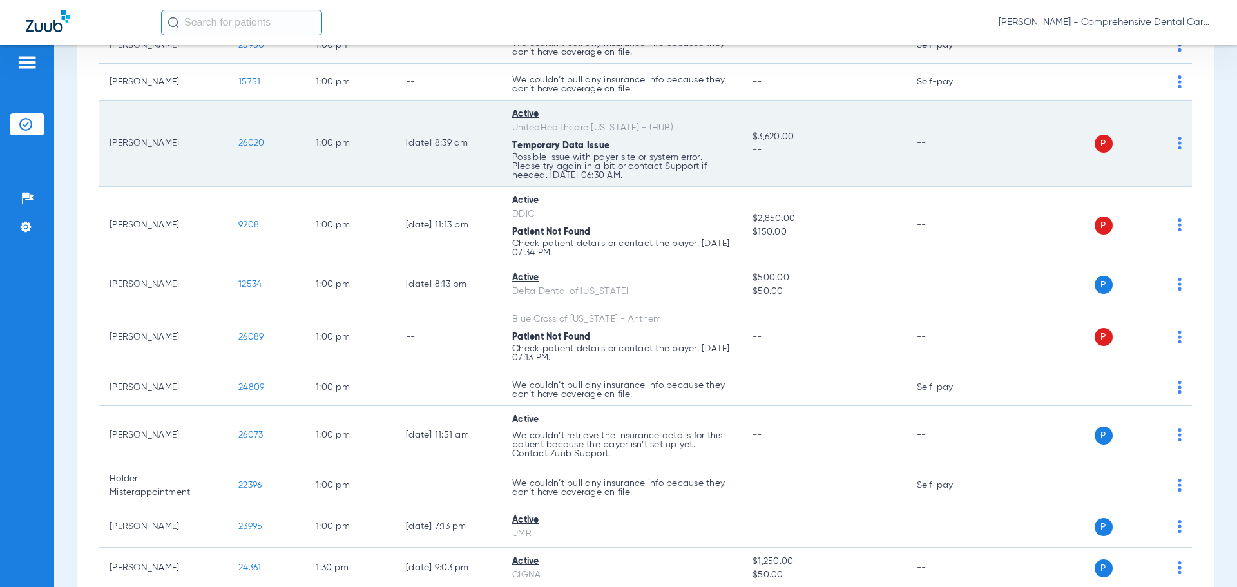
click at [254, 139] on span "26020" at bounding box center [251, 143] width 26 height 9
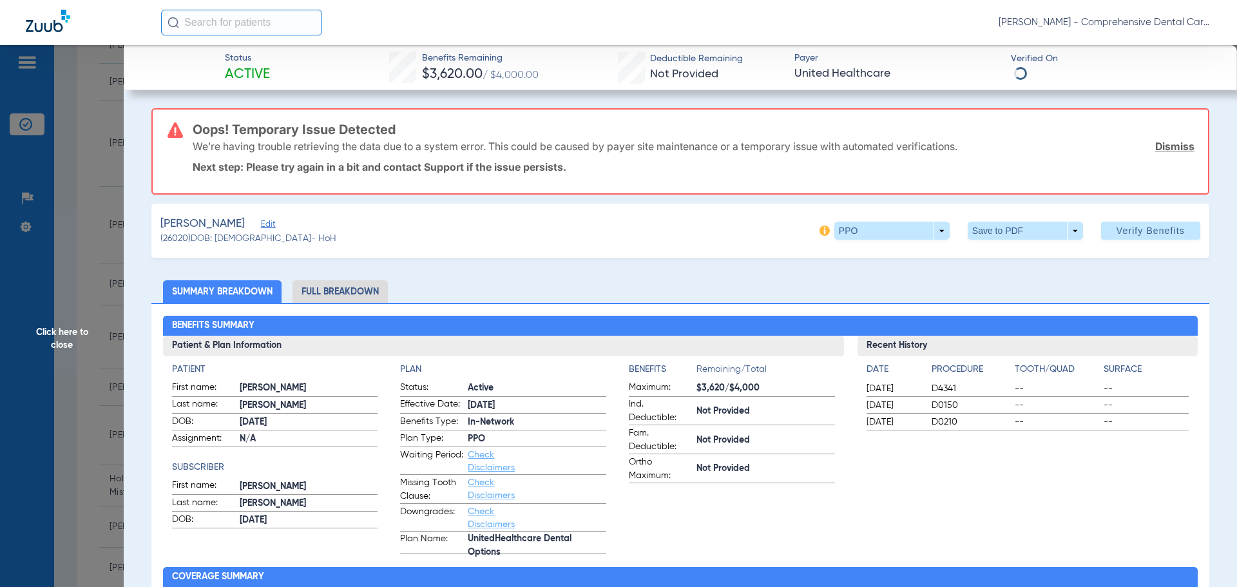
click at [1161, 146] on link "Dismiss" at bounding box center [1174, 146] width 39 height 13
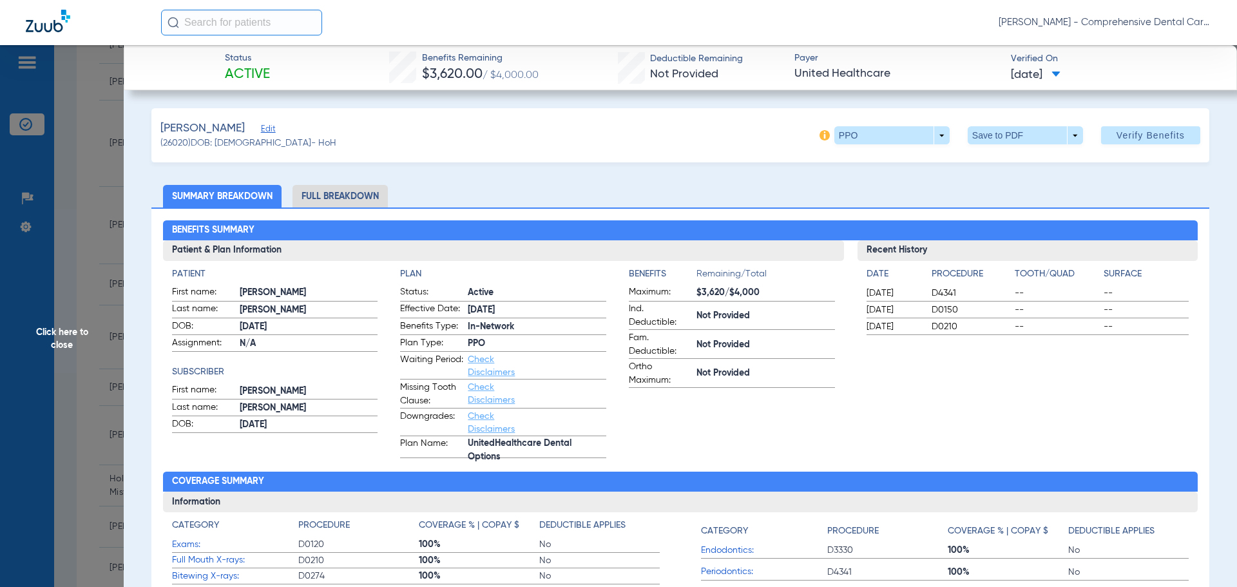
click at [58, 347] on span "Click here to close" at bounding box center [62, 338] width 124 height 587
